Goal: Task Accomplishment & Management: Manage account settings

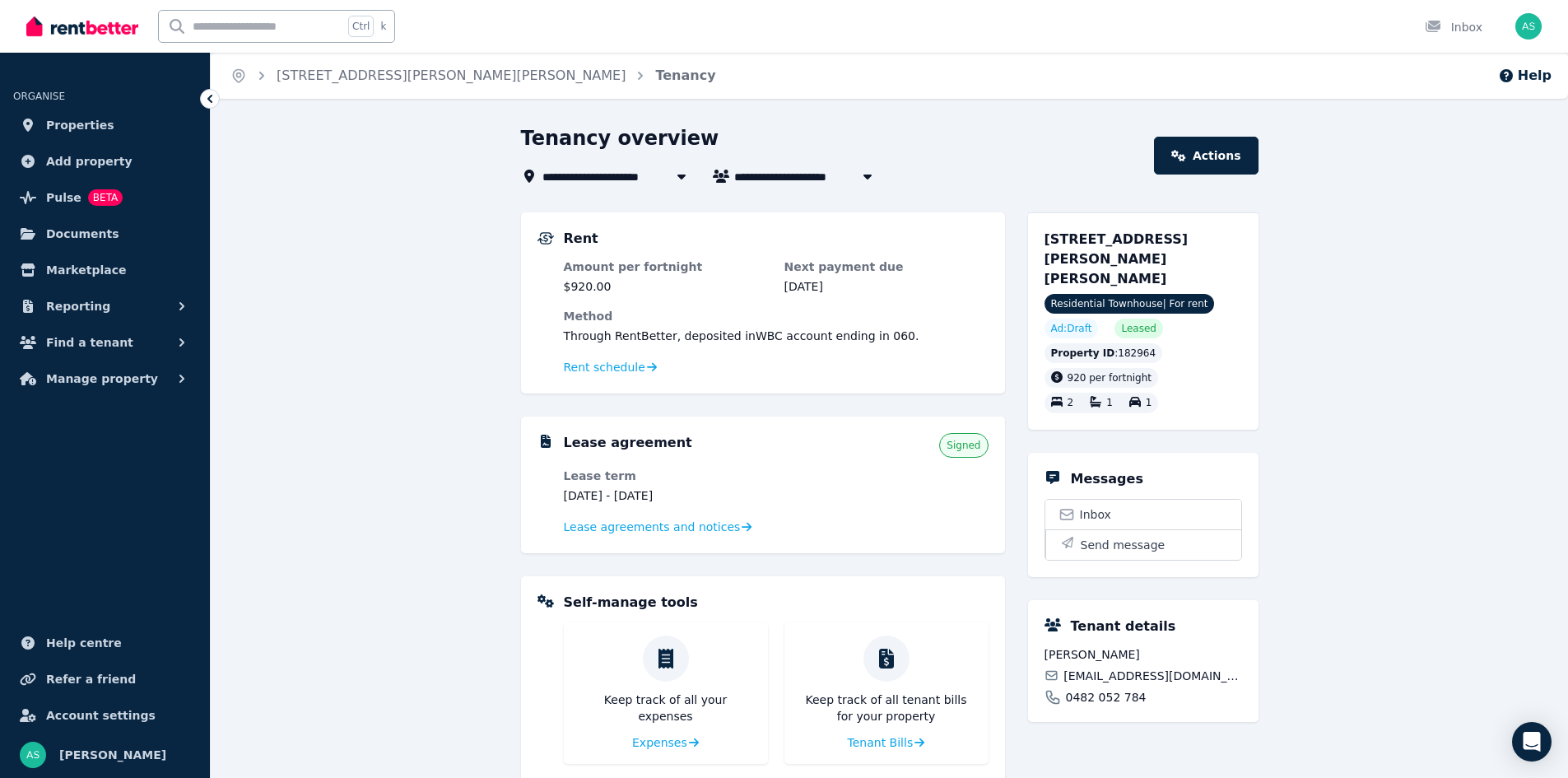
click at [613, 266] on dt "Amount per fortnight" at bounding box center [666, 266] width 204 height 16
click at [965, 448] on span "Signed" at bounding box center [964, 445] width 34 height 13
click at [692, 531] on span "Lease agreements and notices" at bounding box center [652, 527] width 177 height 16
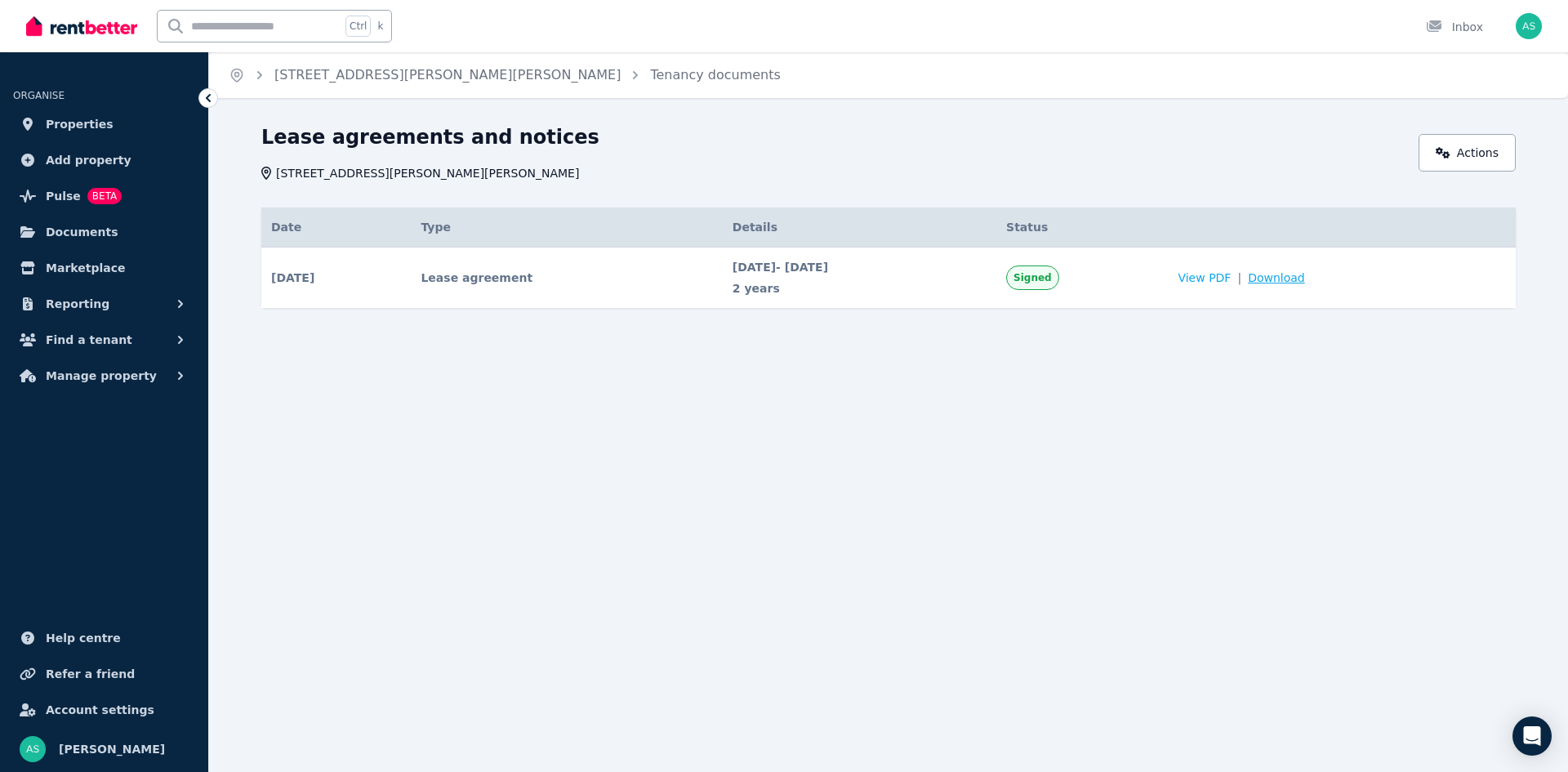
click at [1305, 279] on span "Download" at bounding box center [1276, 277] width 57 height 16
